Goal: Navigation & Orientation: Find specific page/section

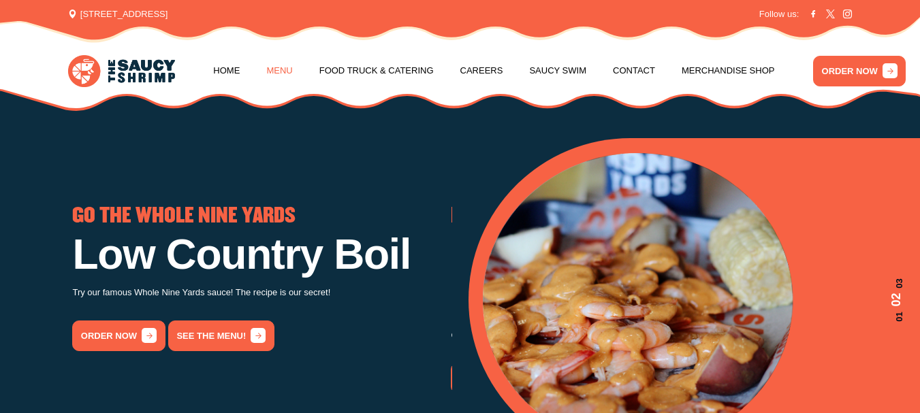
click at [276, 67] on link "Menu" at bounding box center [279, 71] width 26 height 52
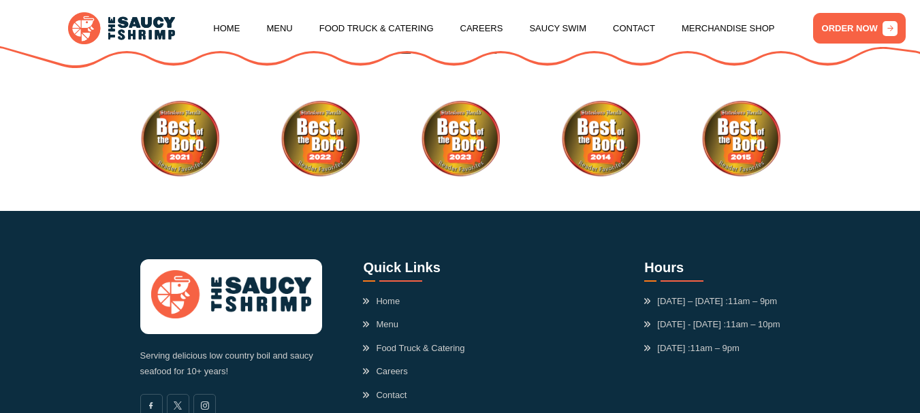
scroll to position [3580, 0]
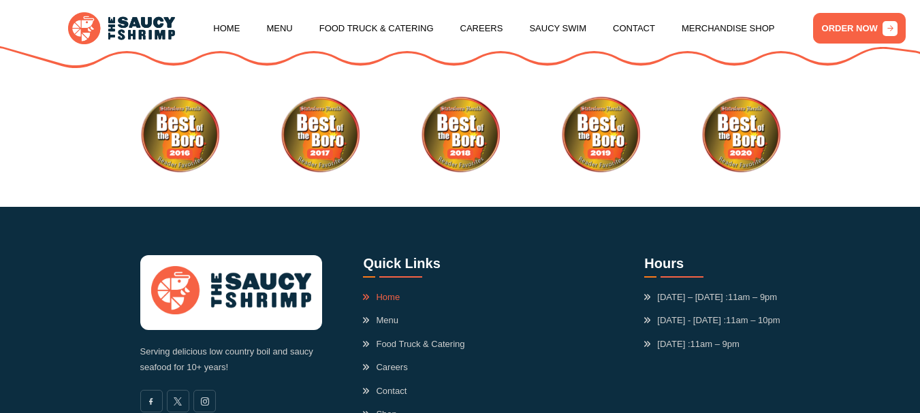
click at [388, 302] on link "Home" at bounding box center [381, 298] width 37 height 14
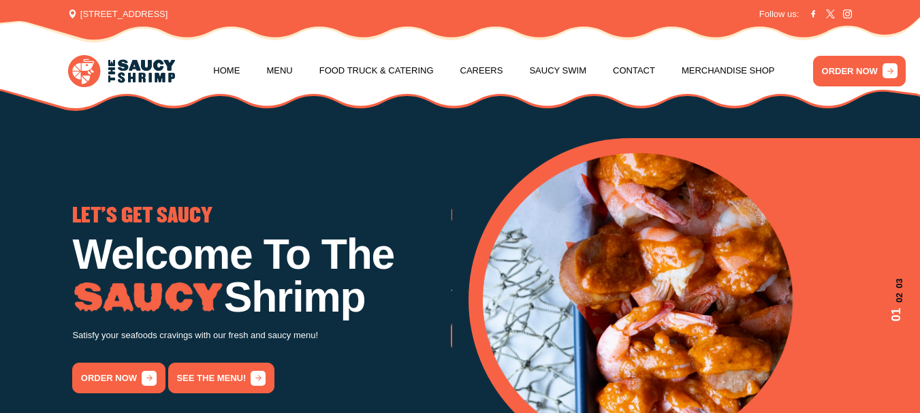
scroll to position [68, 0]
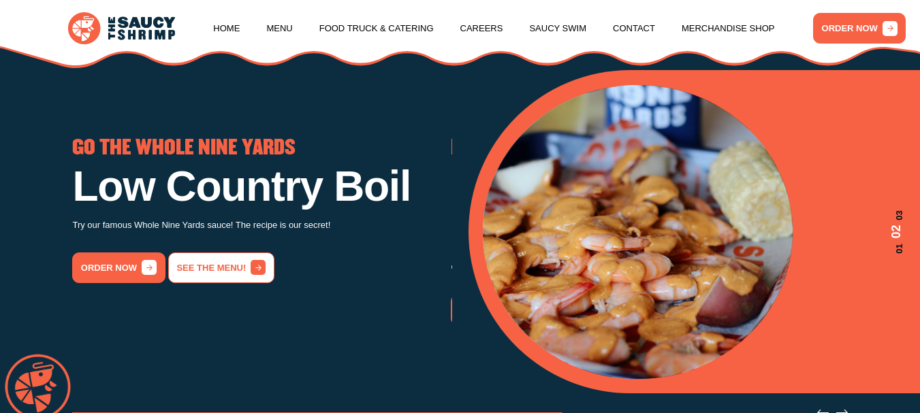
click at [212, 283] on link "See the menu!" at bounding box center [221, 268] width 106 height 31
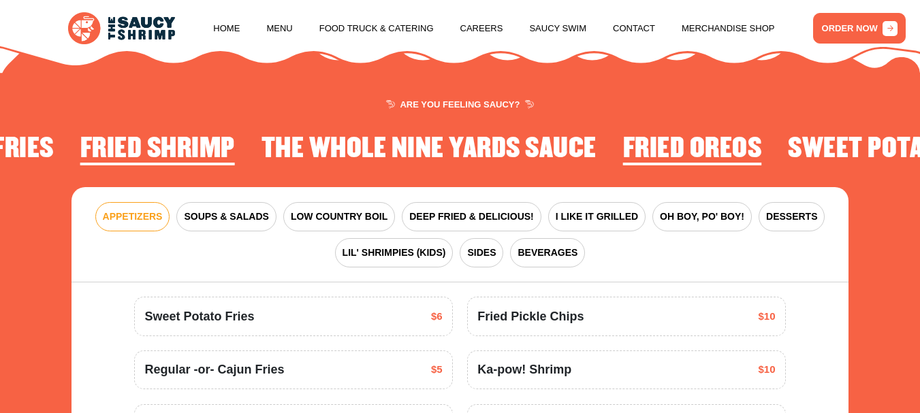
scroll to position [1470, 0]
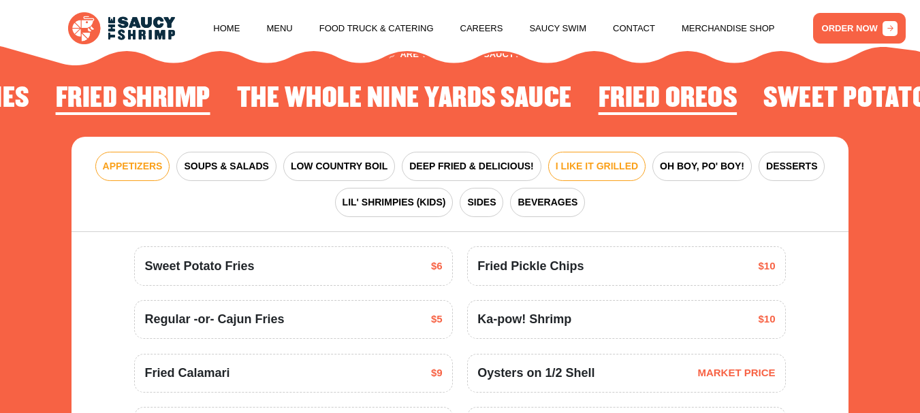
click at [593, 174] on span "I LIKE IT GRILLED" at bounding box center [597, 166] width 82 height 14
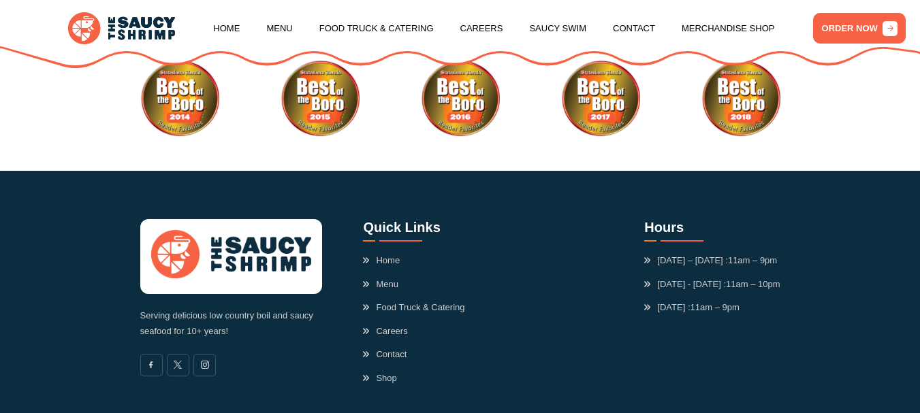
scroll to position [3580, 0]
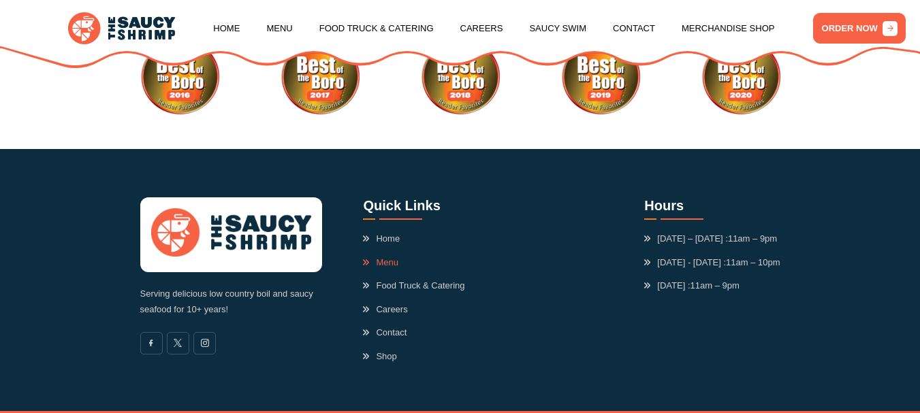
click at [382, 268] on link "Menu" at bounding box center [380, 263] width 35 height 14
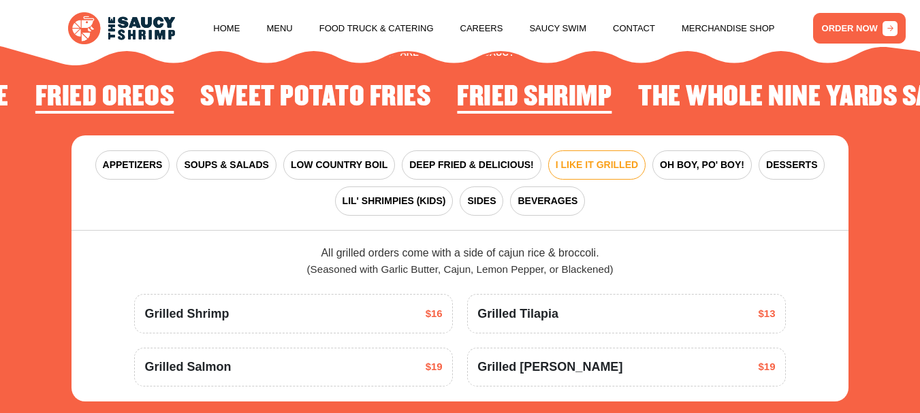
scroll to position [1470, 0]
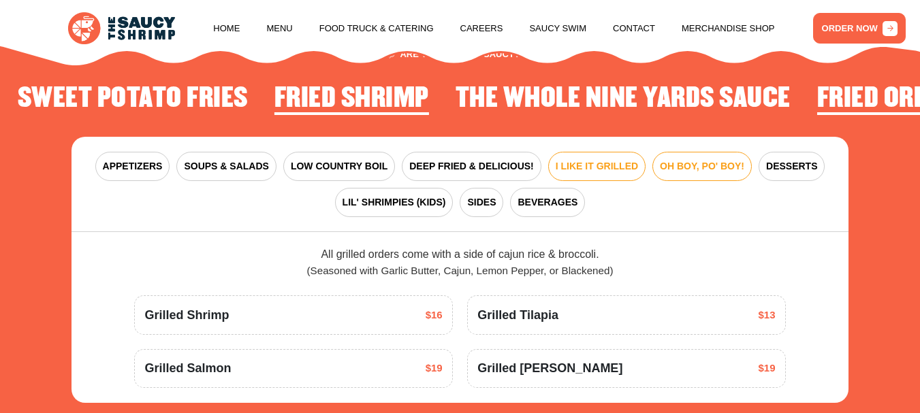
click at [707, 174] on span "OH BOY, PO' BOY!" at bounding box center [702, 166] width 84 height 14
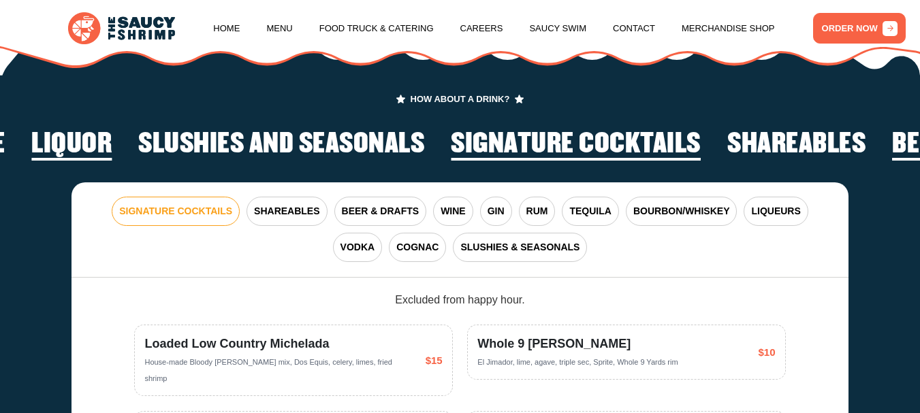
scroll to position [2151, 0]
